Goal: Transaction & Acquisition: Purchase product/service

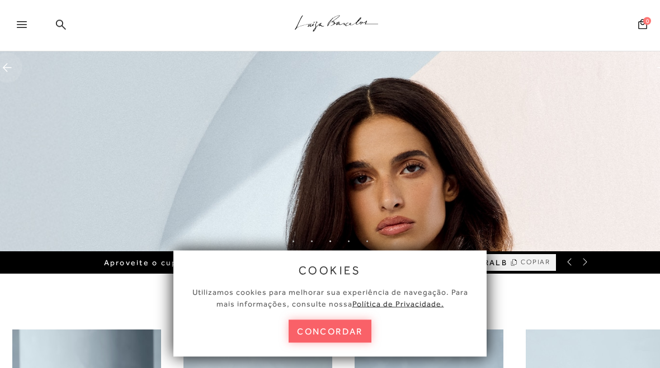
scroll to position [114, 0]
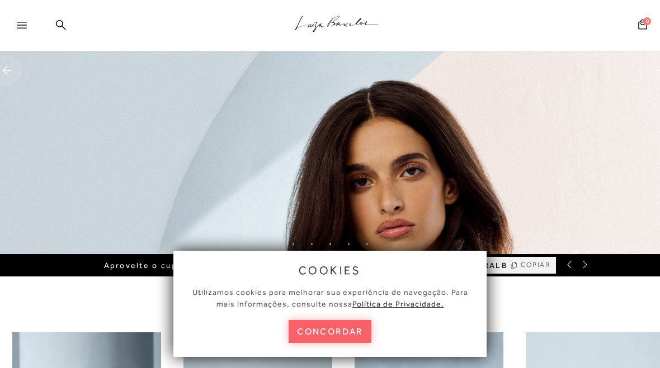
click at [29, 27] on div at bounding box center [27, 28] width 20 height 17
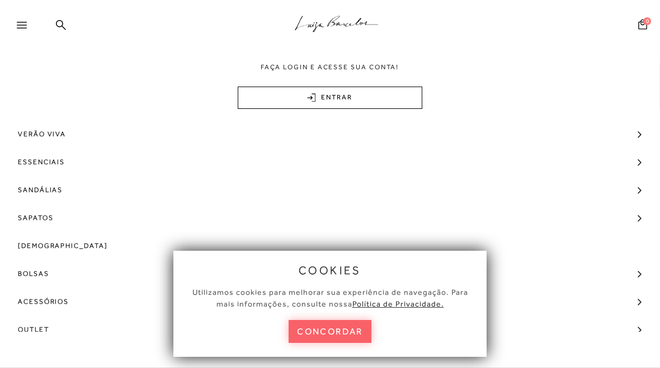
click at [53, 191] on span "Sandálias" at bounding box center [40, 190] width 45 height 28
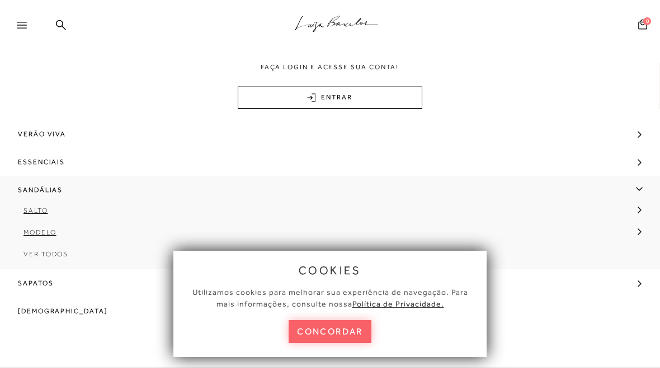
click at [56, 212] on link "Salto" at bounding box center [326, 215] width 652 height 22
click at [78, 297] on span "Salto Bloco" at bounding box center [58, 298] width 53 height 8
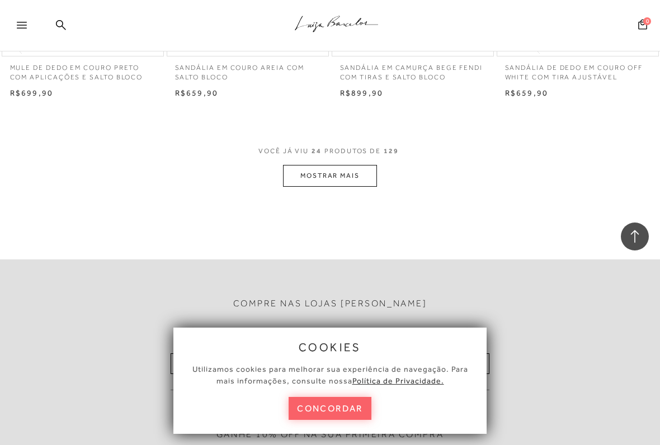
scroll to position [1913, 0]
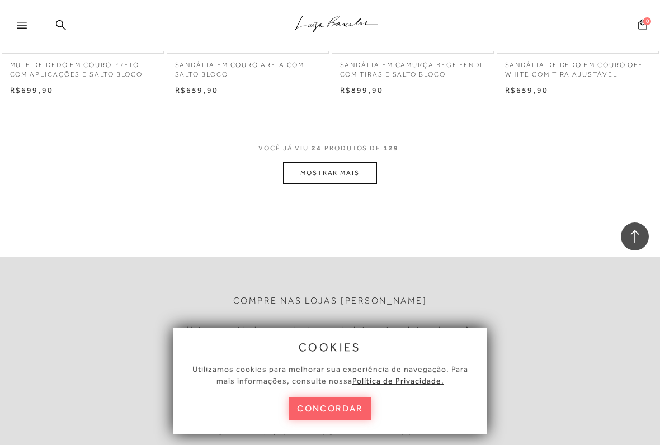
click at [347, 164] on button "MOSTRAR MAIS" at bounding box center [330, 173] width 94 height 22
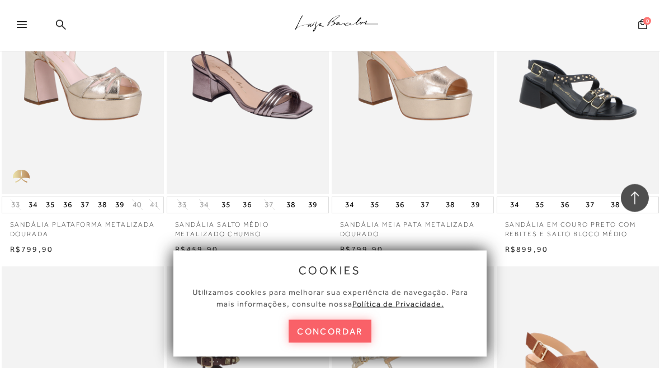
scroll to position [3387, 0]
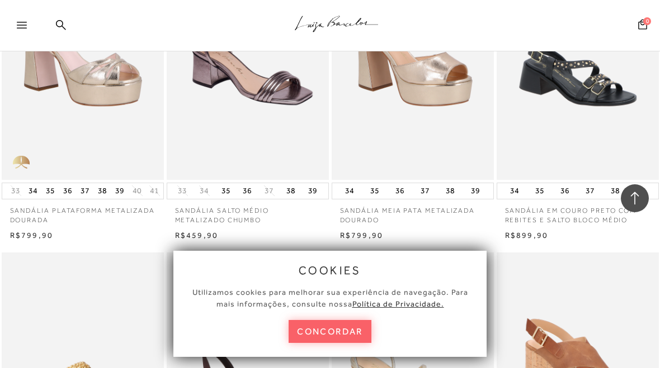
click at [566, 103] on img at bounding box center [577, 58] width 161 height 243
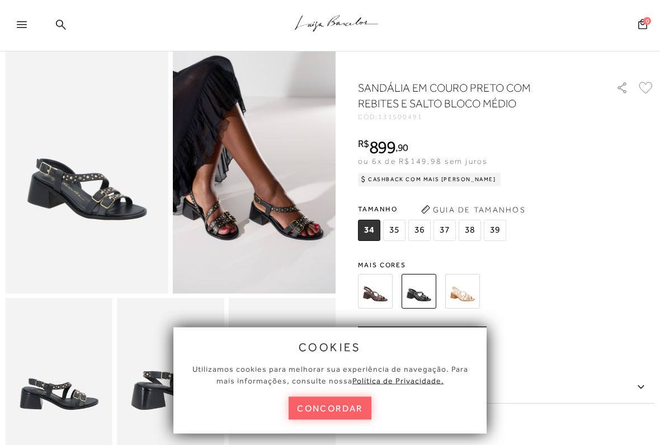
scroll to position [47, 0]
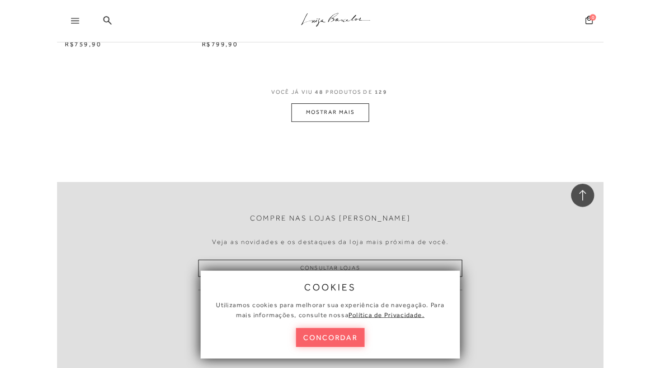
scroll to position [3892, 0]
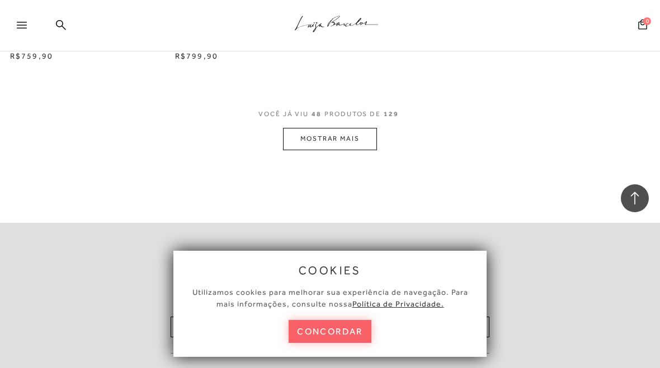
click at [329, 128] on button "MOSTRAR MAIS" at bounding box center [330, 139] width 94 height 22
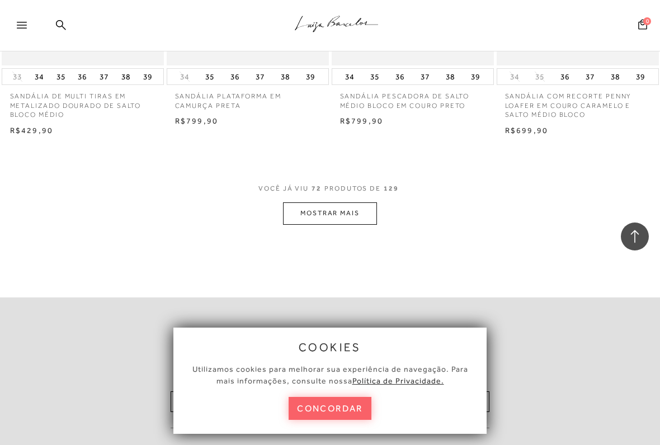
scroll to position [5781, 0]
click at [342, 202] on button "MOSTRAR MAIS" at bounding box center [330, 213] width 94 height 22
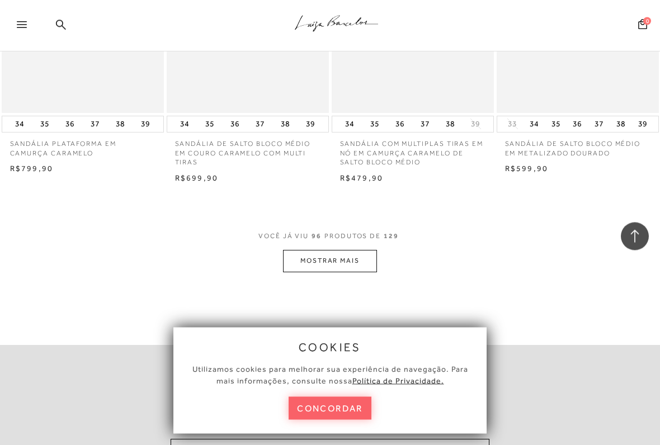
scroll to position [7685, 0]
click at [334, 250] on button "MOSTRAR MAIS" at bounding box center [330, 261] width 94 height 22
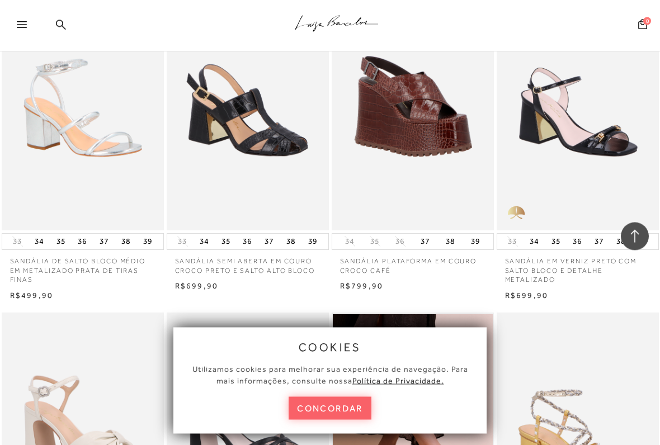
scroll to position [8224, 0]
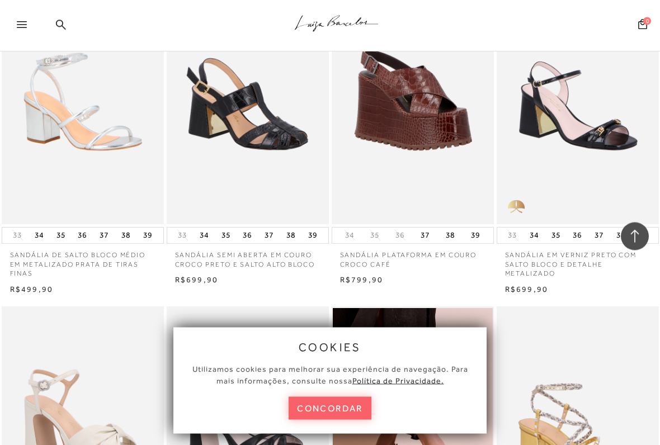
click at [574, 139] on img at bounding box center [577, 103] width 161 height 243
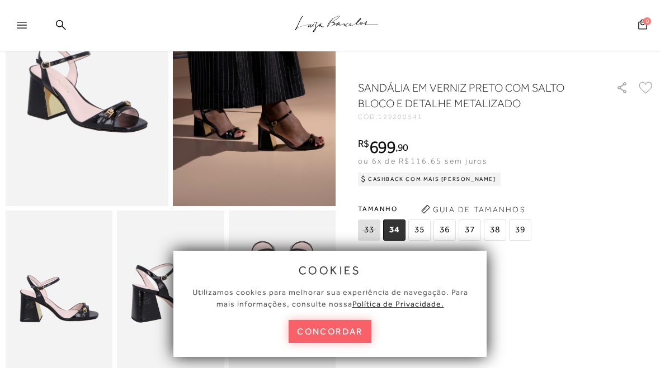
scroll to position [131, 0]
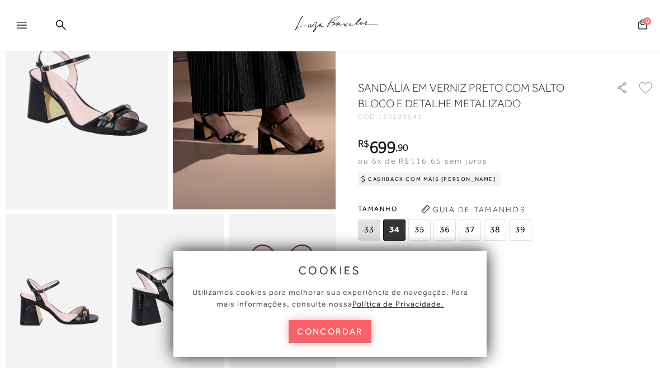
click at [278, 131] on img at bounding box center [254, 87] width 163 height 244
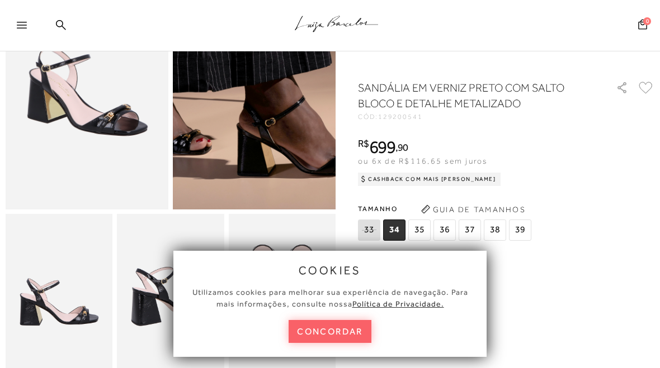
scroll to position [131, 0]
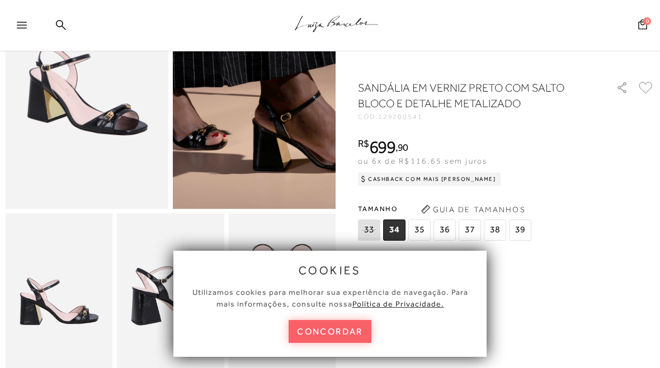
click at [263, 135] on img at bounding box center [245, 38] width 325 height 488
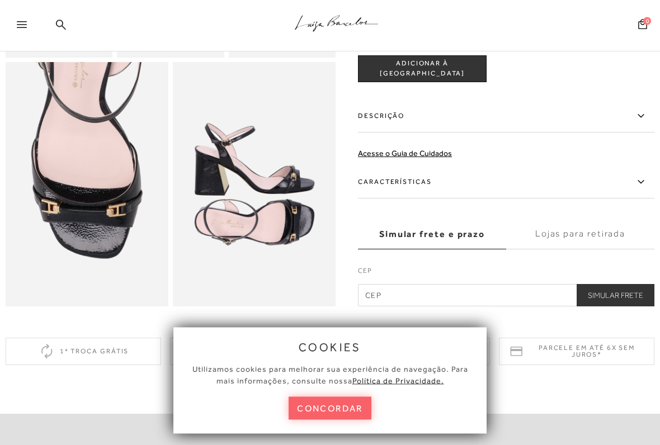
scroll to position [447, 0]
click at [264, 190] on img at bounding box center [254, 184] width 163 height 244
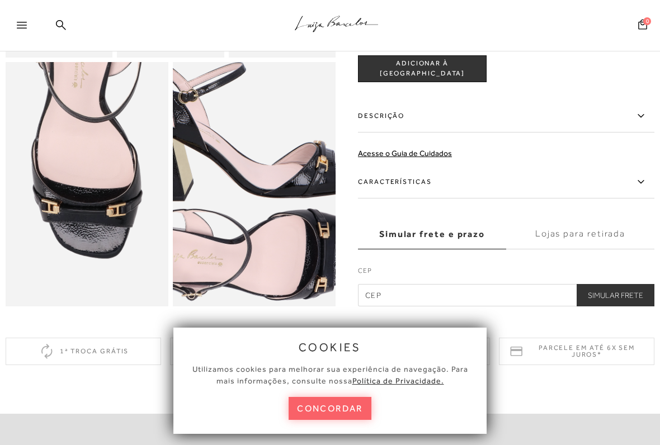
scroll to position [442, 0]
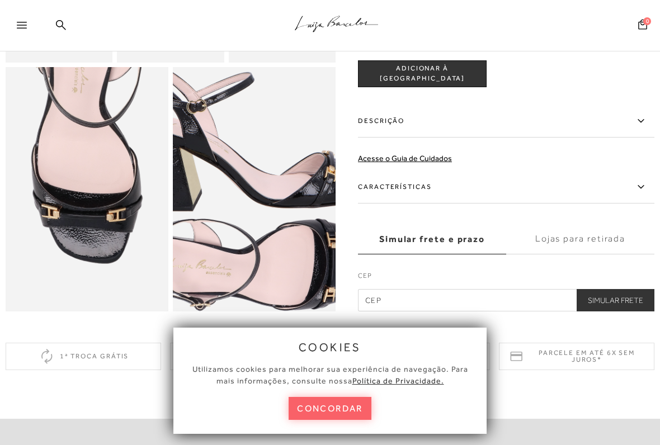
click at [256, 190] on img at bounding box center [251, 189] width 325 height 488
click at [109, 205] on img at bounding box center [87, 189] width 163 height 244
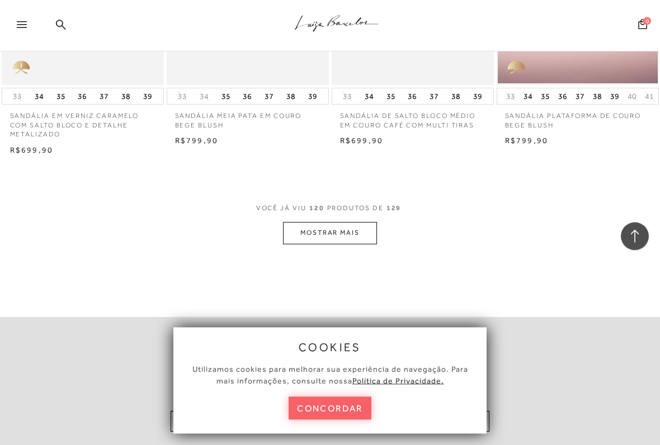
scroll to position [9665, 0]
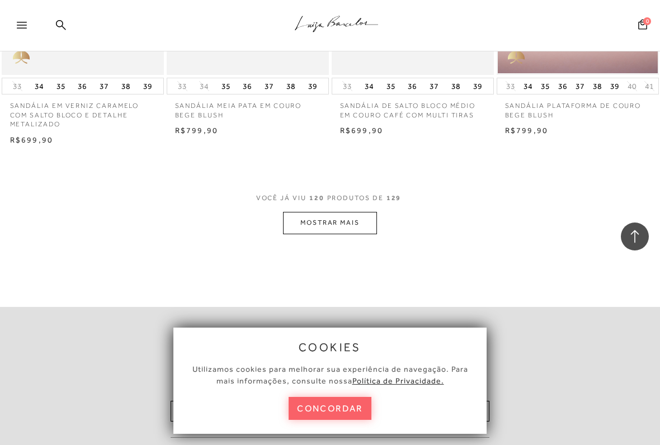
click at [348, 212] on button "MOSTRAR MAIS" at bounding box center [330, 223] width 94 height 22
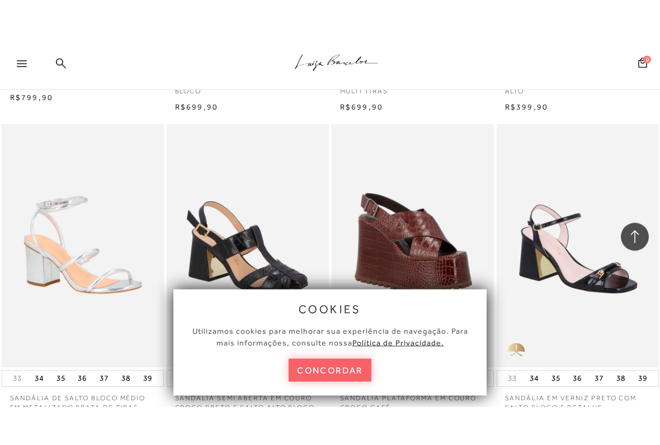
scroll to position [8127, 0]
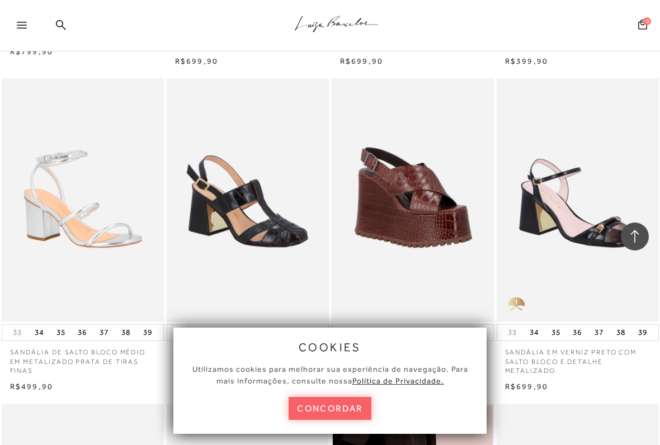
click at [236, 176] on img at bounding box center [248, 199] width 161 height 243
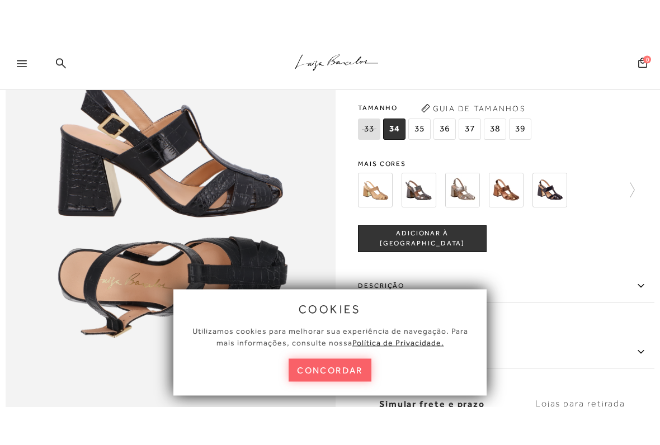
scroll to position [567, 0]
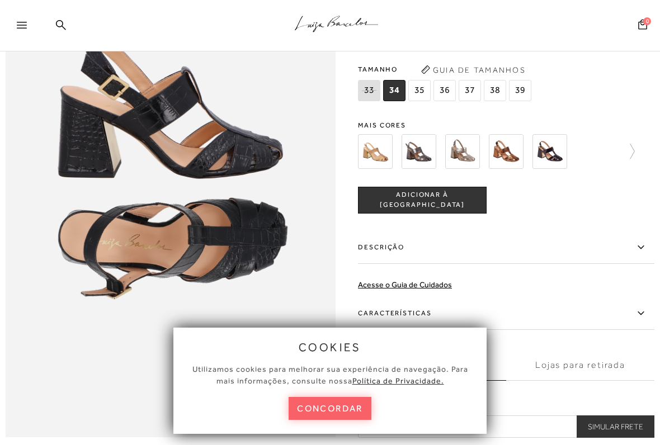
click at [423, 148] on img at bounding box center [418, 151] width 35 height 35
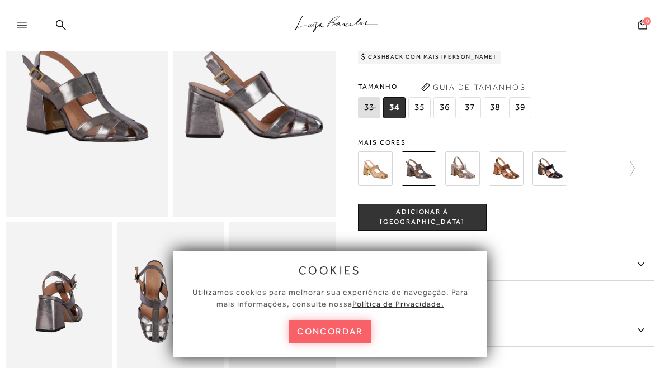
scroll to position [121, 0]
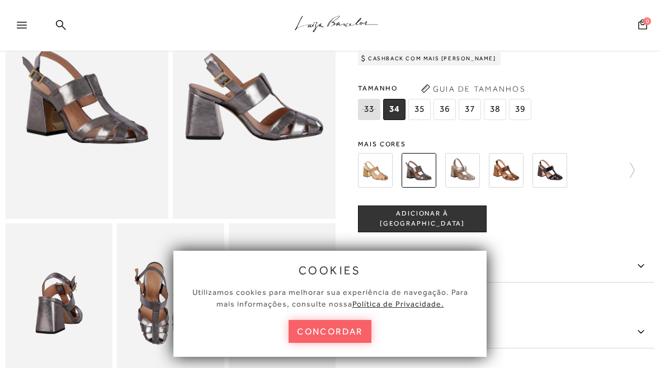
click at [463, 167] on img at bounding box center [462, 170] width 35 height 35
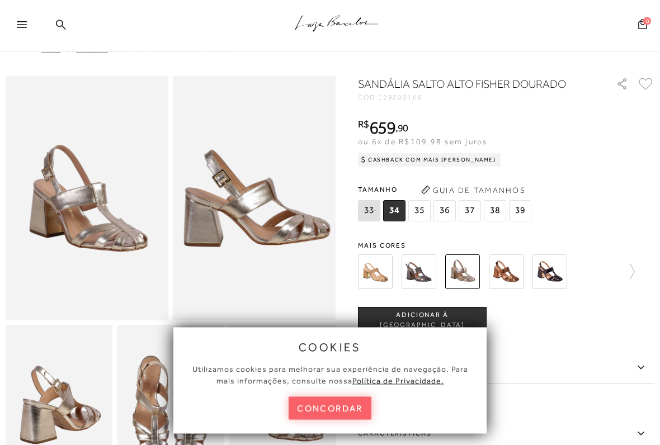
scroll to position [20, 0]
click at [509, 265] on img at bounding box center [505, 271] width 35 height 35
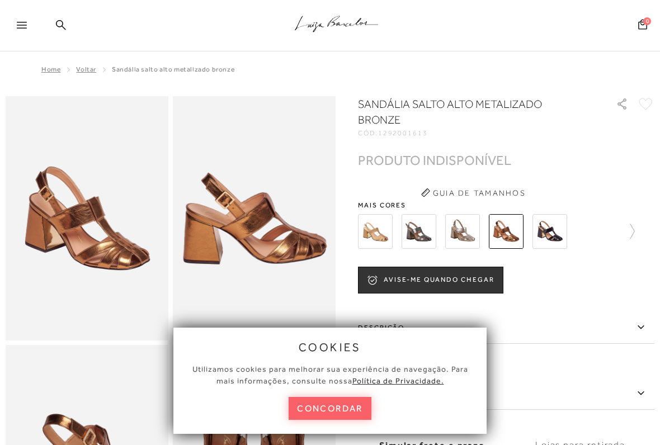
click at [380, 229] on img at bounding box center [375, 231] width 35 height 35
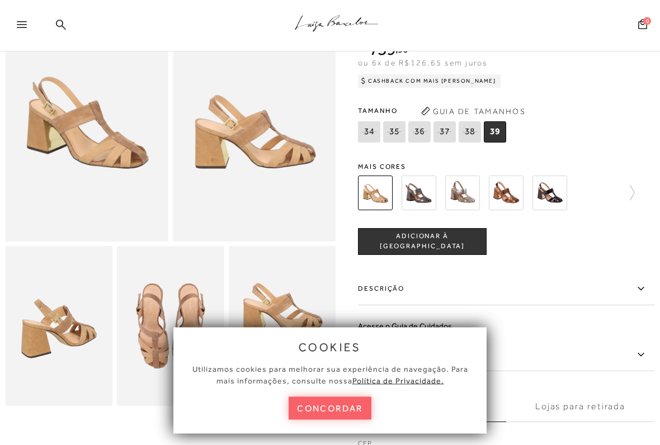
scroll to position [98, 0]
click at [554, 187] on img at bounding box center [549, 193] width 35 height 35
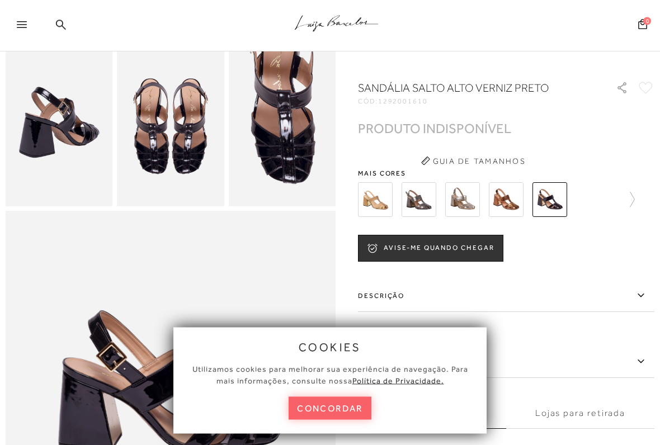
scroll to position [301, 0]
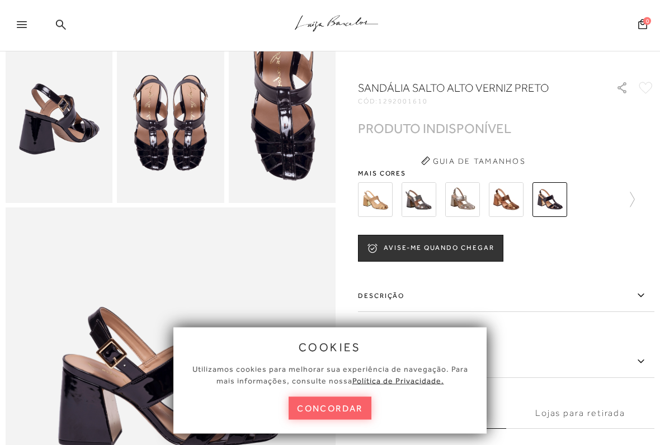
click at [509, 191] on img at bounding box center [505, 199] width 35 height 35
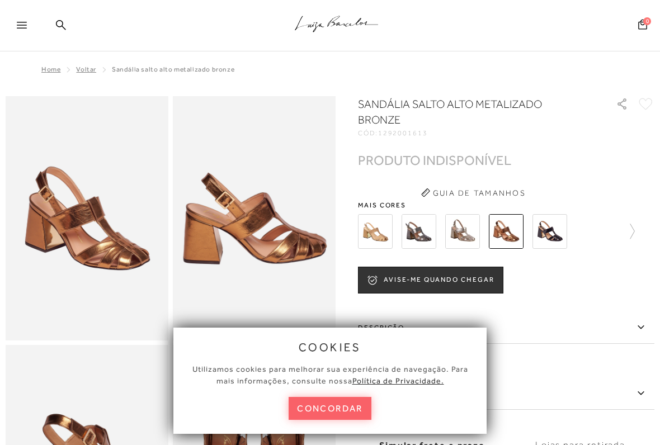
click at [555, 221] on img at bounding box center [549, 231] width 35 height 35
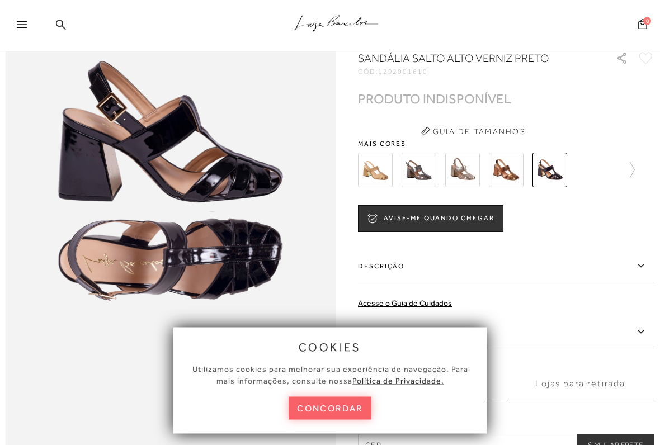
scroll to position [548, 0]
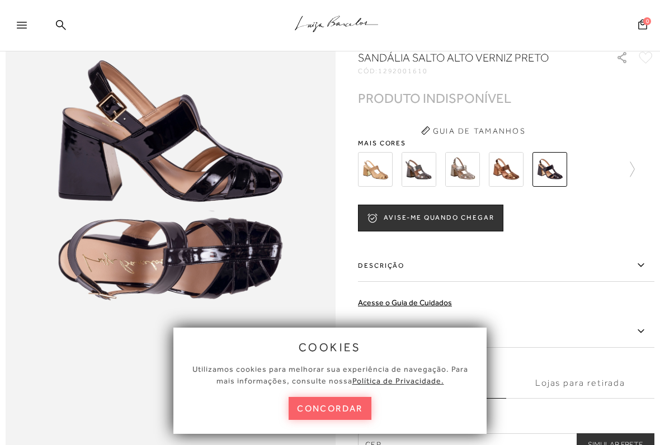
click at [422, 168] on img at bounding box center [418, 169] width 35 height 35
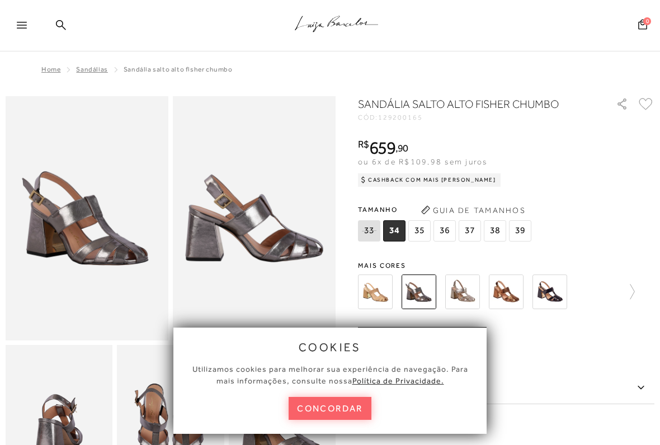
click at [448, 221] on span "36" at bounding box center [444, 230] width 22 height 21
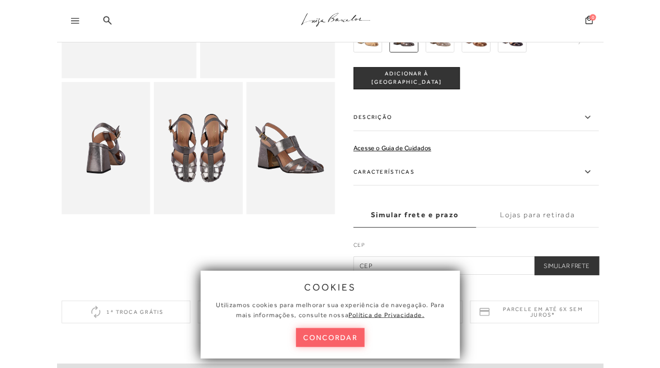
scroll to position [245, 0]
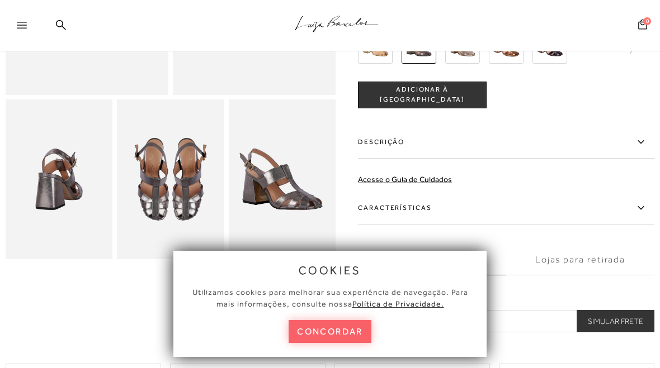
click at [175, 190] on img at bounding box center [170, 179] width 107 height 160
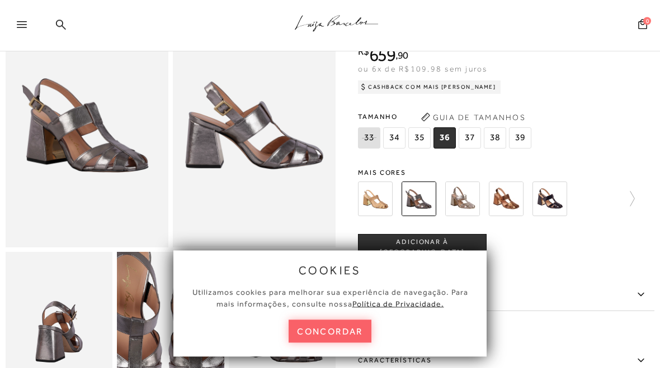
scroll to position [92, 0]
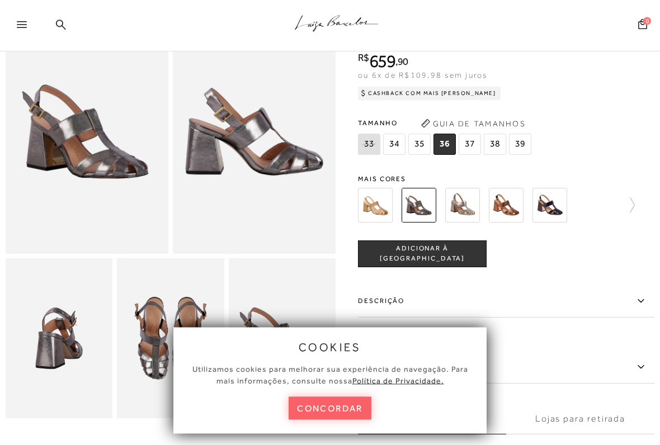
click at [509, 199] on img at bounding box center [505, 205] width 35 height 35
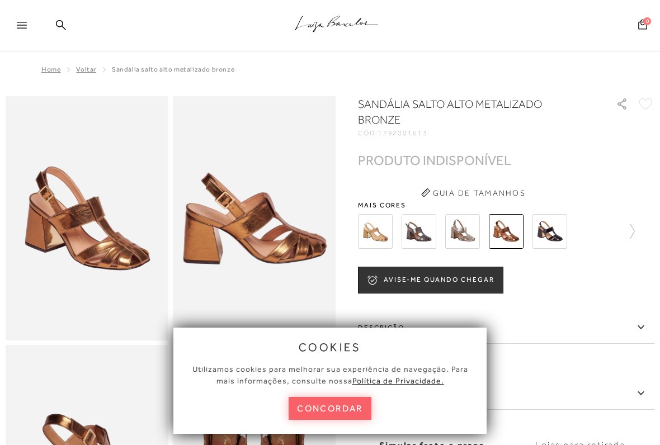
click at [469, 226] on img at bounding box center [462, 231] width 35 height 35
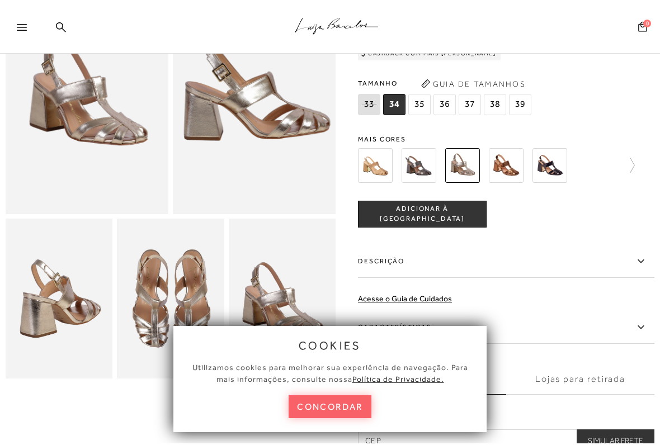
scroll to position [128, 0]
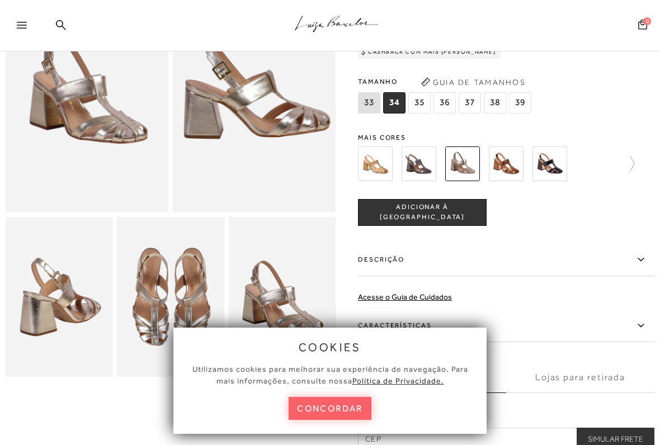
click at [422, 159] on img at bounding box center [418, 163] width 35 height 35
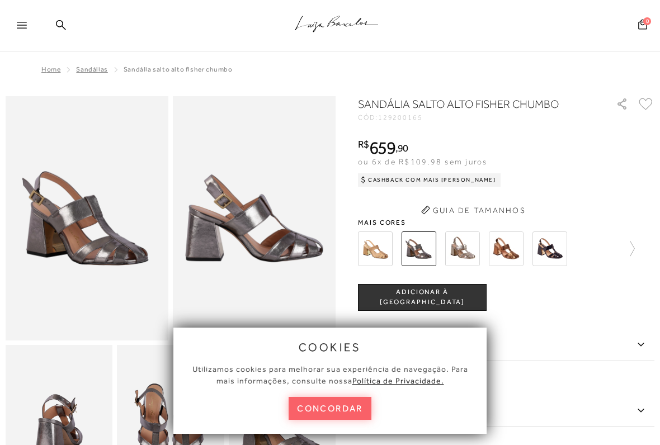
click at [419, 157] on span "ou 6x de R$109,98 sem juros" at bounding box center [422, 161] width 129 height 9
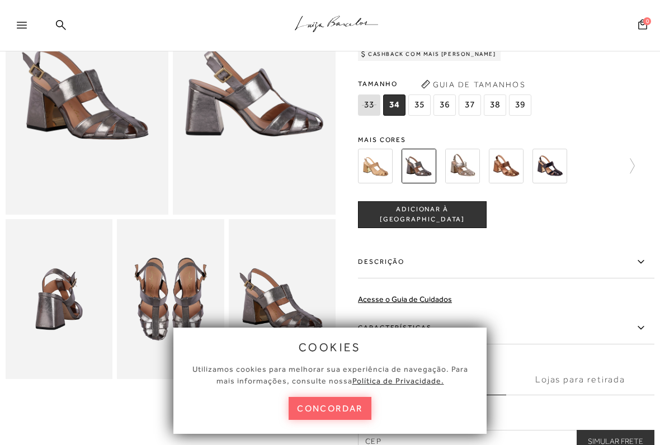
scroll to position [119, 0]
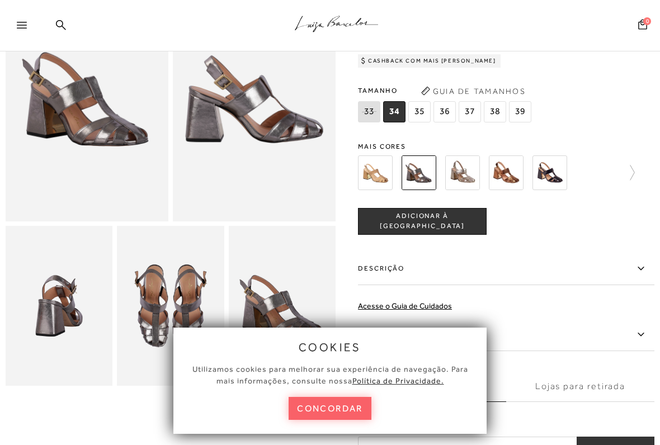
click at [448, 107] on span "36" at bounding box center [444, 111] width 22 height 21
click at [628, 170] on icon at bounding box center [627, 173] width 16 height 16
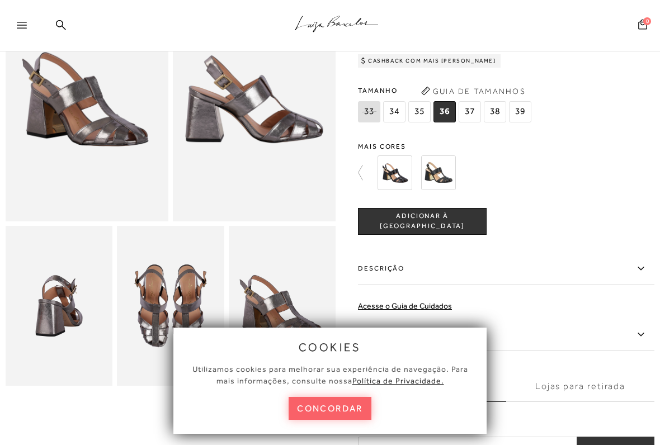
click at [443, 160] on img at bounding box center [438, 172] width 35 height 35
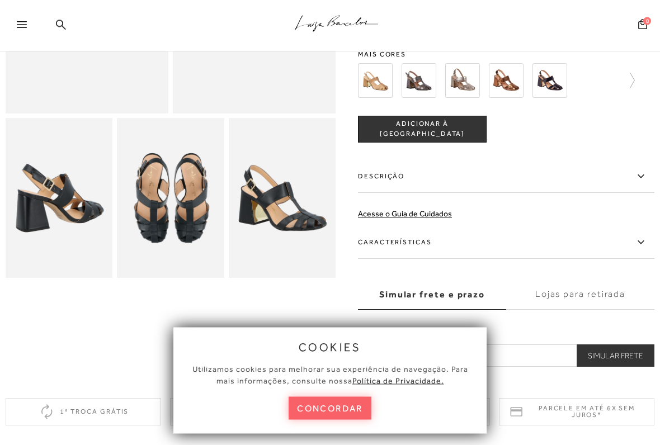
scroll to position [228, 0]
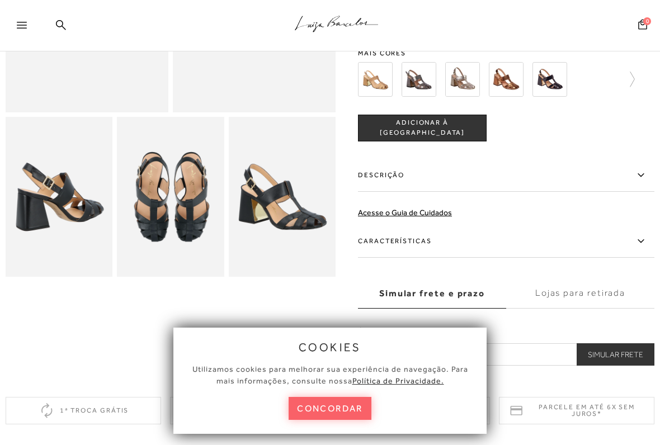
click at [183, 215] on img at bounding box center [170, 197] width 107 height 160
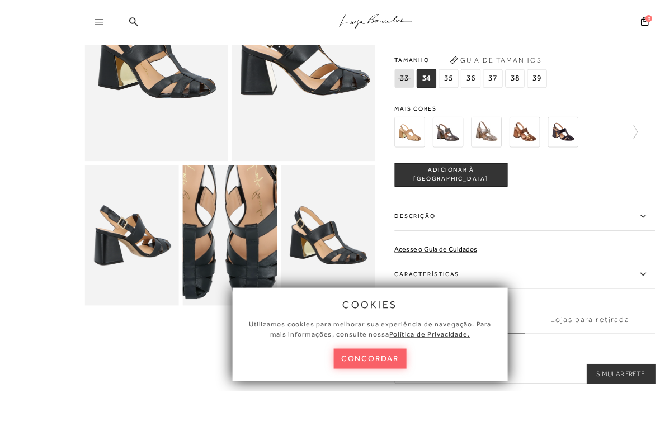
scroll to position [244, 0]
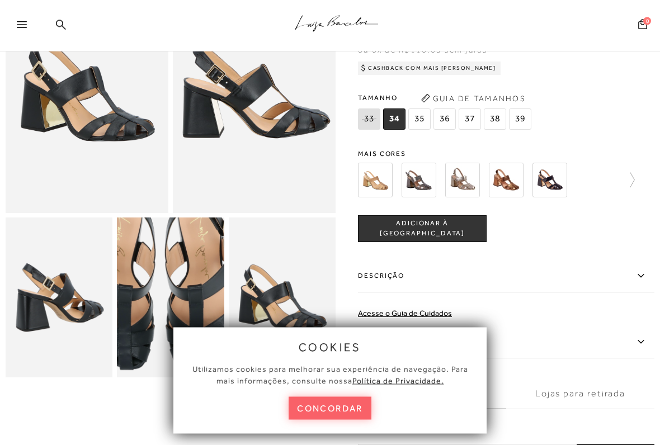
click at [634, 177] on icon at bounding box center [627, 181] width 16 height 16
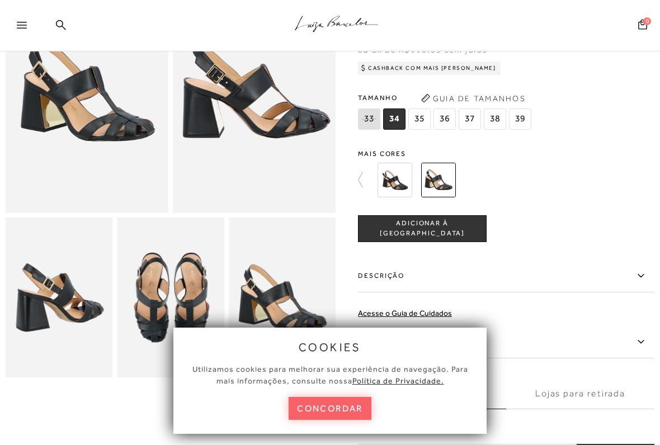
click at [395, 173] on img at bounding box center [394, 180] width 35 height 35
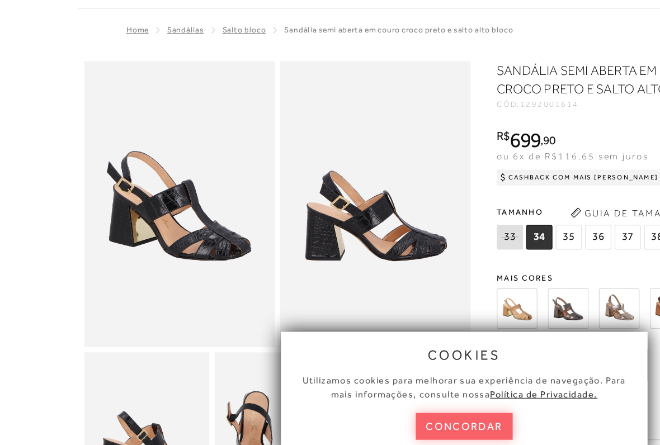
scroll to position [13, 0]
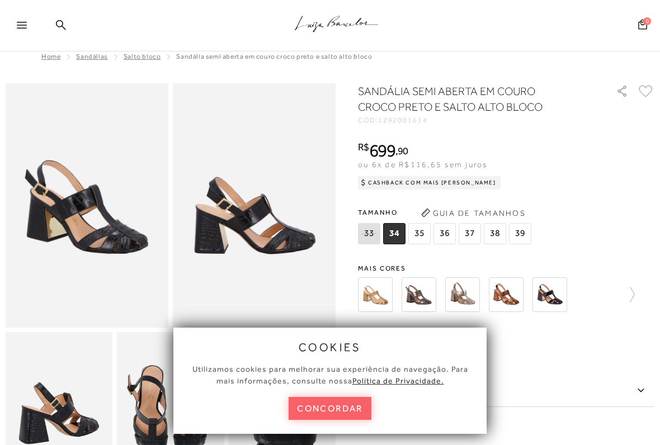
click at [467, 293] on img at bounding box center [462, 294] width 35 height 35
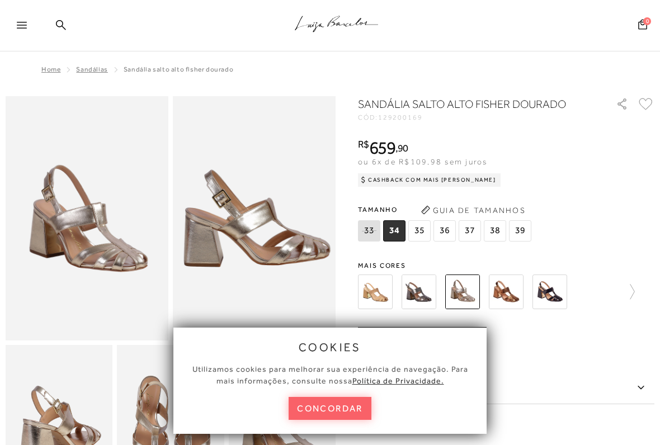
click at [424, 285] on img at bounding box center [418, 291] width 35 height 35
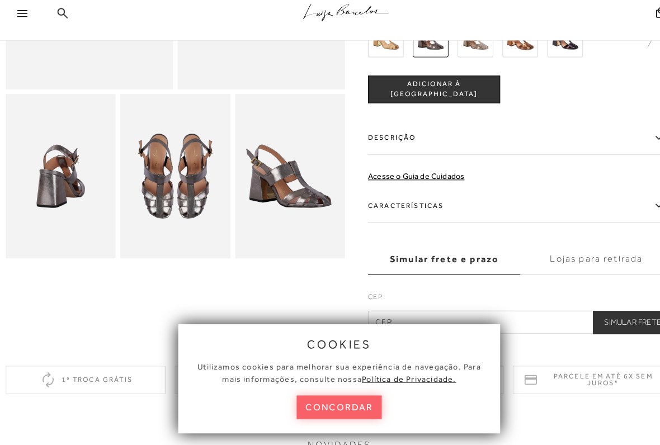
scroll to position [242, 0]
click at [410, 196] on label "Características" at bounding box center [506, 212] width 296 height 32
click at [0, 0] on input "Características" at bounding box center [0, 0] width 0 height 0
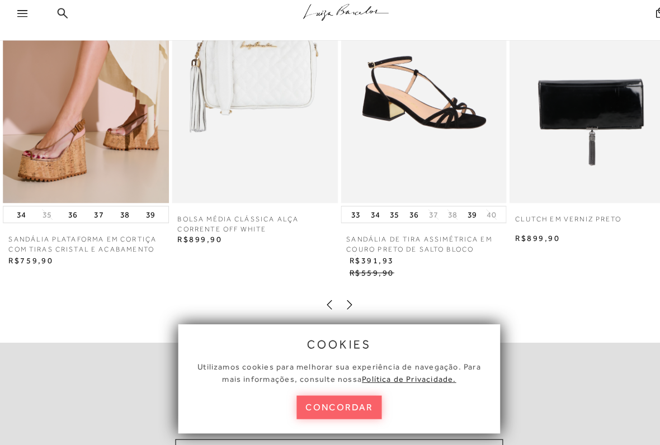
scroll to position [798, 0]
click at [423, 102] on img at bounding box center [412, 88] width 162 height 242
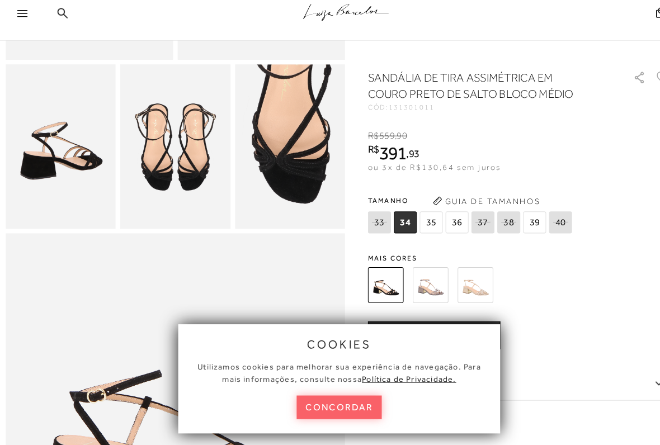
scroll to position [271, 0]
click at [186, 163] on img at bounding box center [170, 154] width 107 height 160
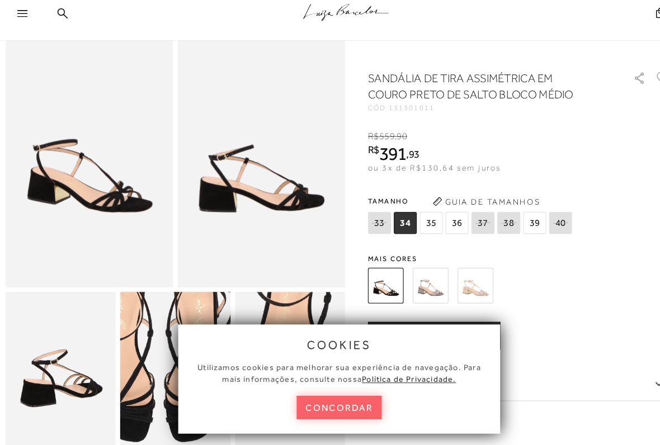
scroll to position [50, 0]
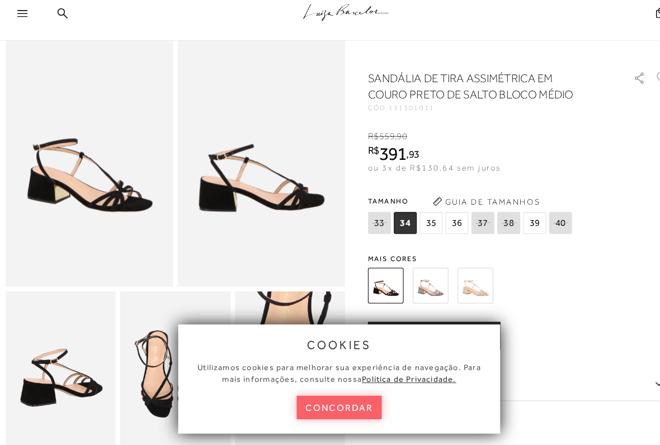
click at [422, 272] on img at bounding box center [418, 289] width 35 height 35
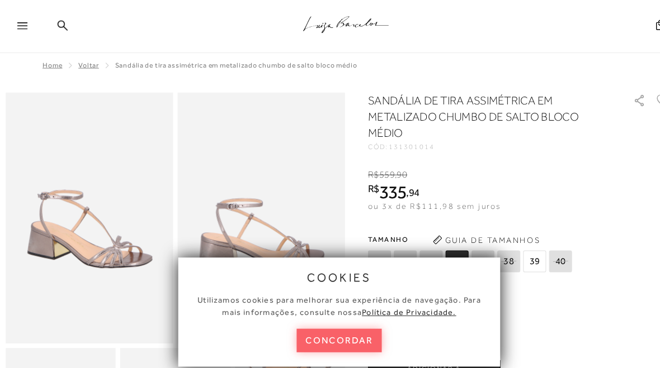
scroll to position [89, 0]
